Goal: Transaction & Acquisition: Purchase product/service

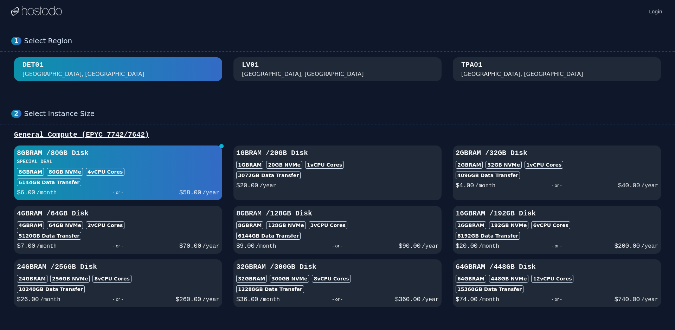
drag, startPoint x: 82, startPoint y: 186, endPoint x: 14, endPoint y: 151, distance: 76.9
click at [14, 151] on div "8GB RAM / 80 GB Disk SPECIAL DEAL 8GB RAM 80 GB NVMe 4 vCPU Cores 6144 GB Data …" at bounding box center [337, 227] width 653 height 162
click at [99, 33] on div "1 Select Region DET01 Detroit, MI LV01 Las Vegas, NV TPA01 Tampa, FL" at bounding box center [337, 59] width 675 height 73
drag, startPoint x: 99, startPoint y: 152, endPoint x: 62, endPoint y: 148, distance: 37.5
click at [62, 148] on button "8GB RAM / 80 GB Disk SPECIAL DEAL 8GB RAM 80 GB NVMe 4 vCPU Cores 6144 GB Data …" at bounding box center [118, 173] width 208 height 55
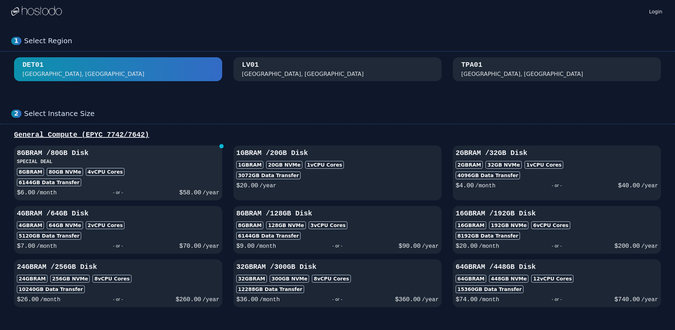
click at [76, 165] on div "8GB RAM / 80 GB Disk SPECIAL DEAL 8GB RAM 80 GB NVMe 4 vCPU Cores 6144 GB Data …" at bounding box center [118, 172] width 208 height 49
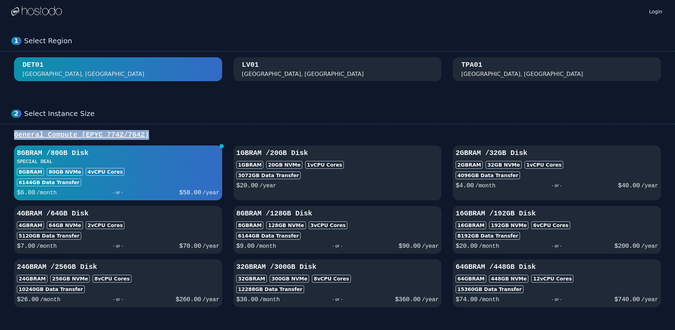
drag, startPoint x: 151, startPoint y: 136, endPoint x: 14, endPoint y: 139, distance: 136.9
click at [14, 139] on div "General Compute (EPYC 7742/7642)" at bounding box center [337, 135] width 653 height 10
copy div "General Compute (EPYC 7742/7642)"
click at [283, 107] on div "2 Select Instance Size General Compute (EPYC 7742/7642) 8GB RAM / 80 GB Disk SP…" at bounding box center [337, 208] width 675 height 226
click at [300, 60] on button "LV01 Las Vegas, NV" at bounding box center [338, 69] width 208 height 24
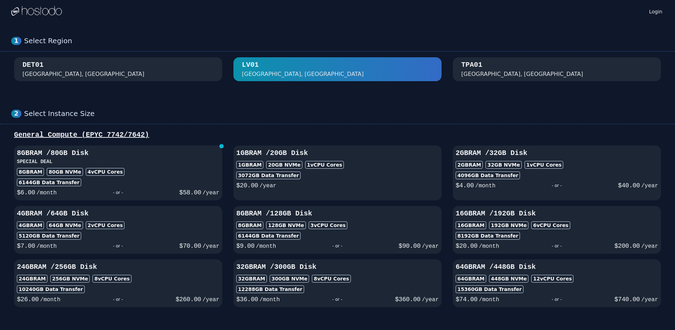
click at [481, 70] on div "TPA01" at bounding box center [471, 65] width 21 height 10
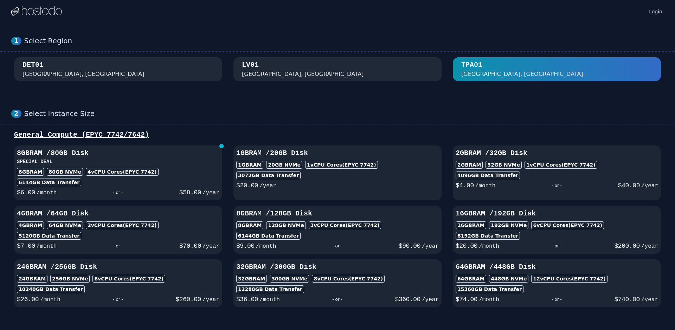
click at [385, 68] on div "LV01 Las Vegas, NV" at bounding box center [337, 69] width 191 height 18
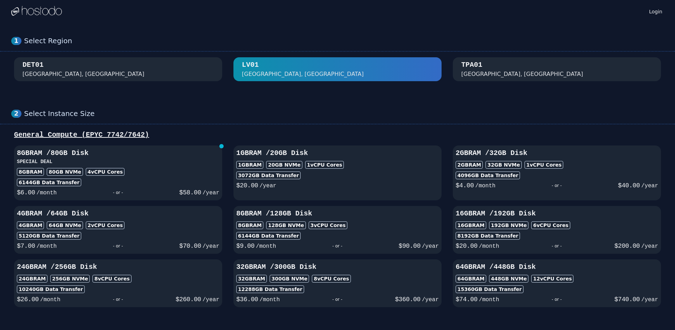
click at [489, 73] on div "TPA01 Tampa, FL" at bounding box center [556, 69] width 191 height 18
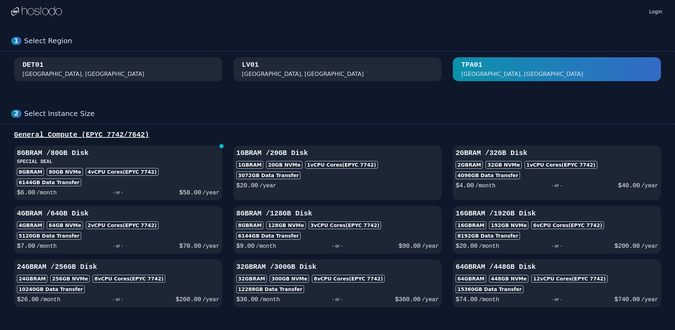
click at [372, 67] on div "LV01 Las Vegas, NV" at bounding box center [337, 69] width 191 height 18
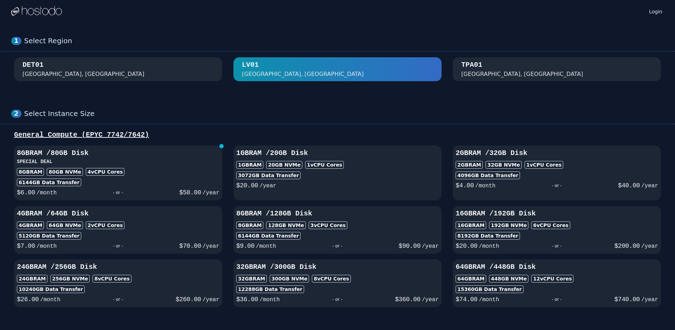
click at [154, 58] on button "DET01 [GEOGRAPHIC_DATA], [GEOGRAPHIC_DATA]" at bounding box center [118, 69] width 208 height 24
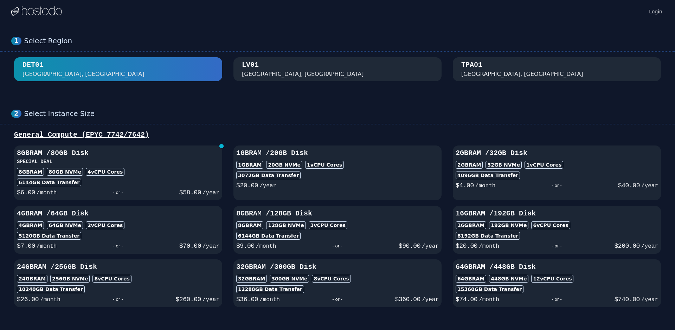
click at [312, 60] on div "LV01 Las Vegas, NV" at bounding box center [337, 69] width 191 height 18
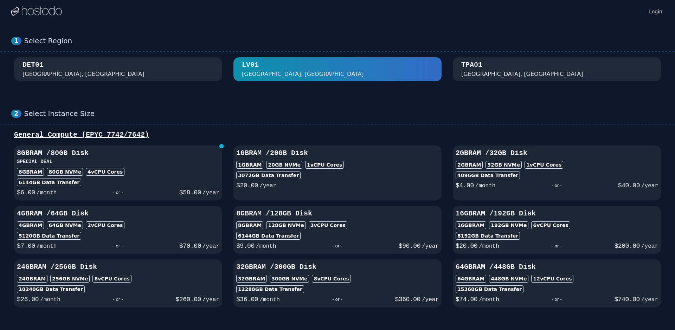
click at [487, 74] on div "[GEOGRAPHIC_DATA], [GEOGRAPHIC_DATA]" at bounding box center [522, 74] width 122 height 8
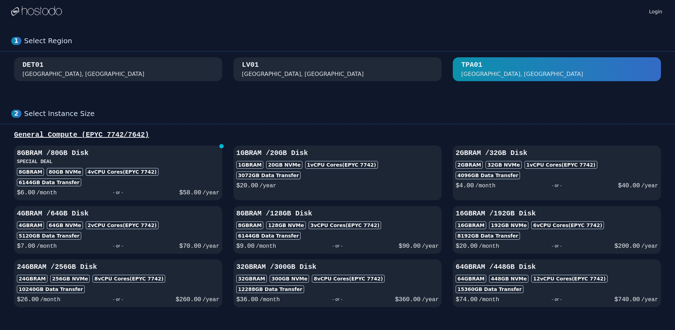
click at [347, 15] on div "Login" at bounding box center [337, 11] width 653 height 23
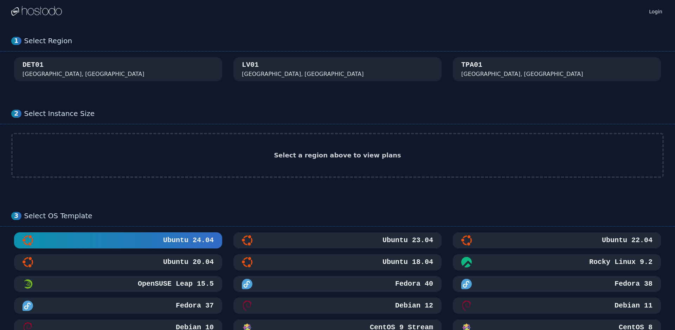
click at [336, 153] on h2 "Select a region above to view plans" at bounding box center [337, 156] width 127 height 10
click at [116, 72] on div "DET01 [GEOGRAPHIC_DATA], [GEOGRAPHIC_DATA]" at bounding box center [118, 69] width 191 height 18
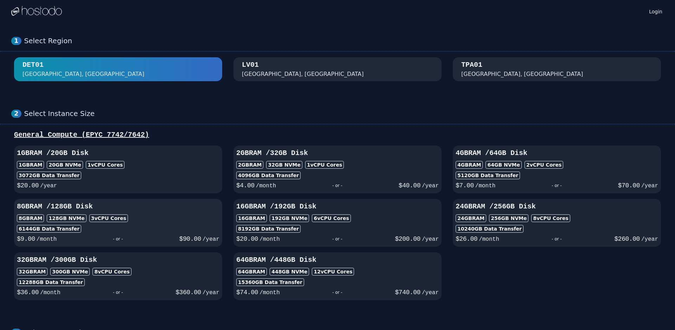
click at [153, 222] on div "8GB RAM 128 GB NVMe 3 vCPU Cores" at bounding box center [118, 219] width 203 height 8
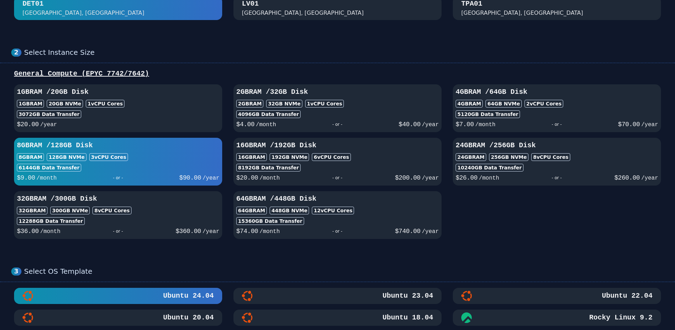
scroll to position [146, 0]
